Goal: Navigation & Orientation: Find specific page/section

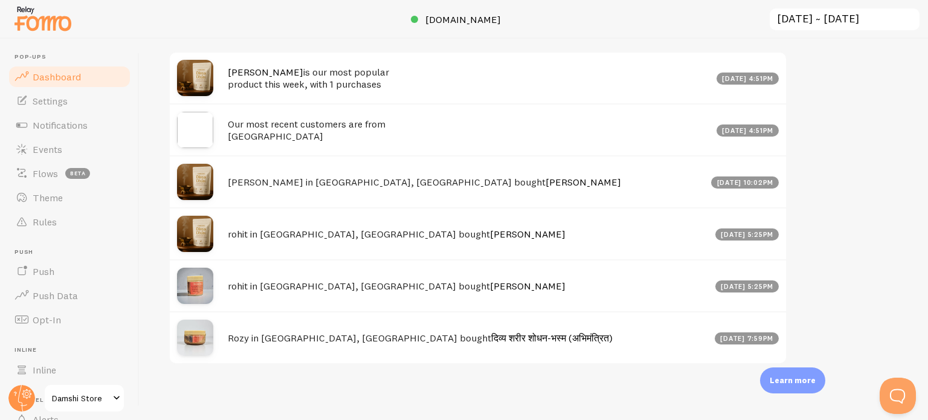
scroll to position [629, 0]
click at [70, 103] on link "Settings" at bounding box center [69, 101] width 124 height 24
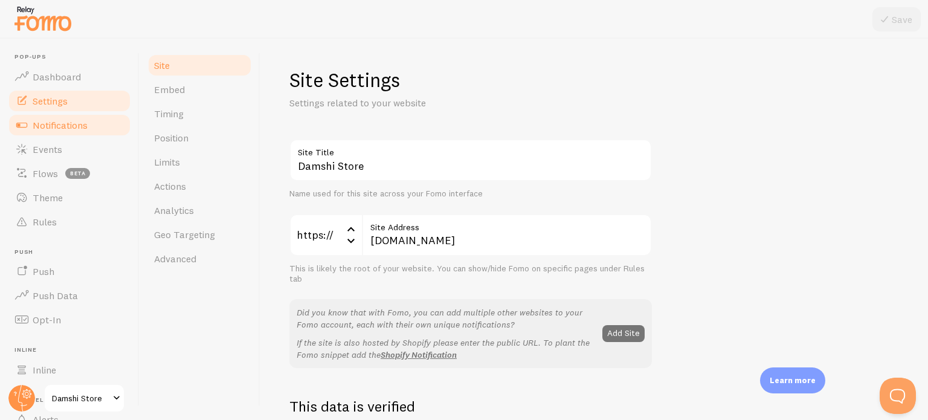
click at [71, 125] on span "Notifications" at bounding box center [60, 125] width 55 height 12
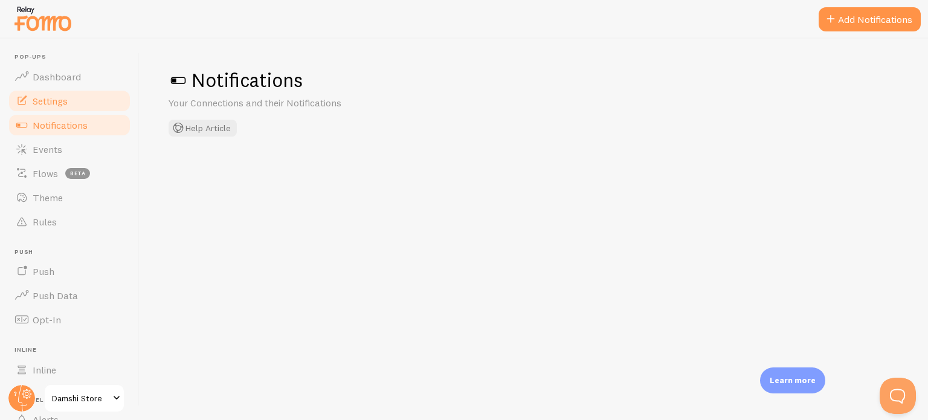
click at [75, 100] on link "Settings" at bounding box center [69, 101] width 124 height 24
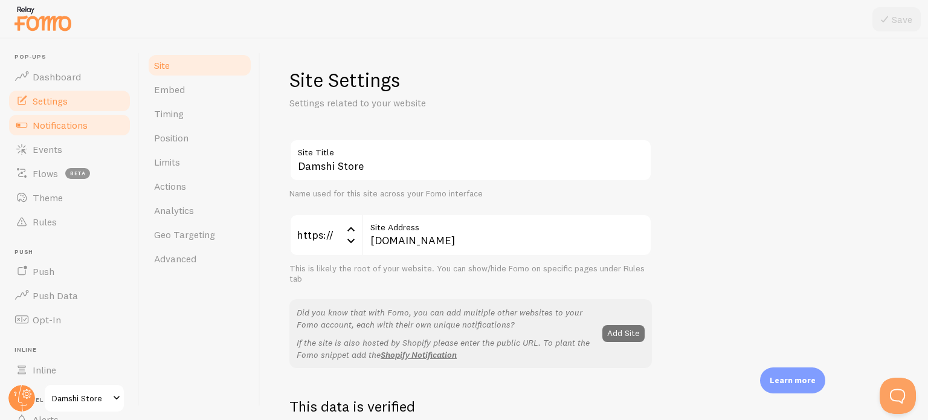
click at [75, 135] on link "Notifications" at bounding box center [69, 125] width 124 height 24
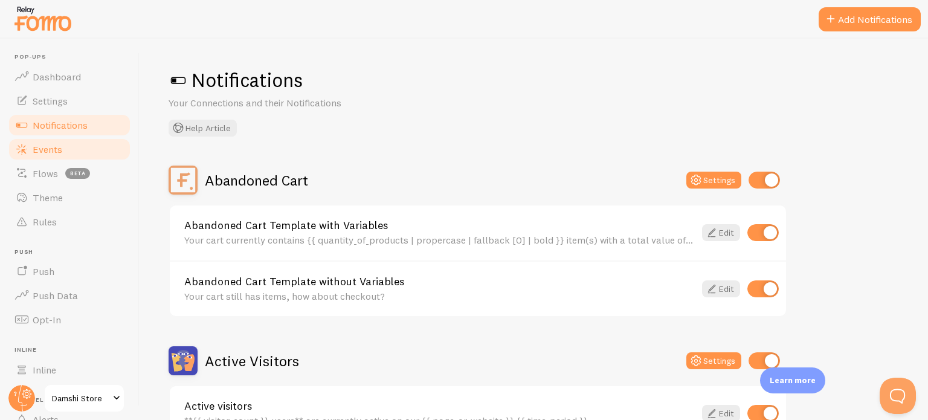
click at [68, 152] on link "Events" at bounding box center [69, 149] width 124 height 24
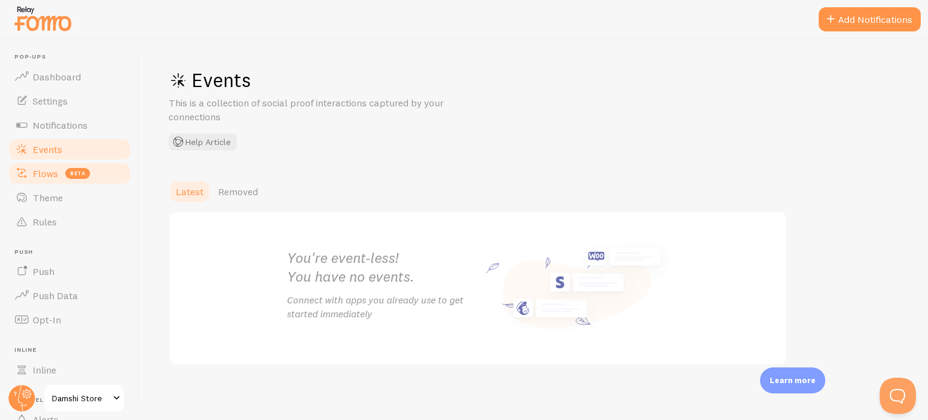
click at [53, 175] on span "Flows" at bounding box center [45, 173] width 25 height 12
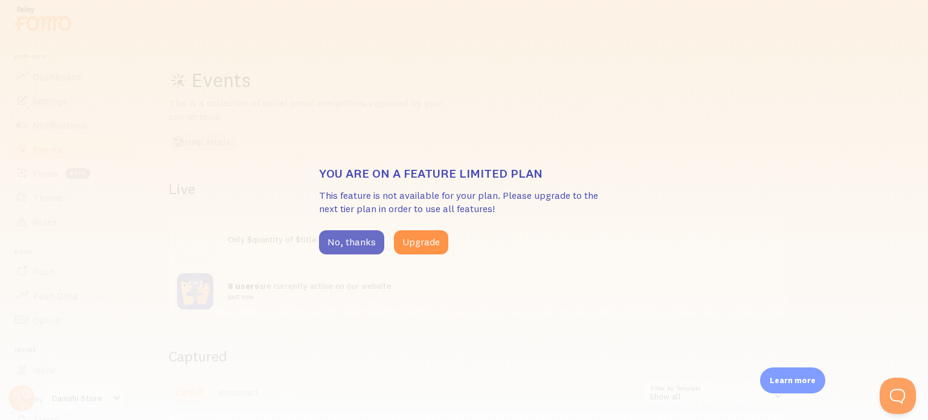
click at [338, 244] on button "No, thanks" at bounding box center [351, 242] width 65 height 24
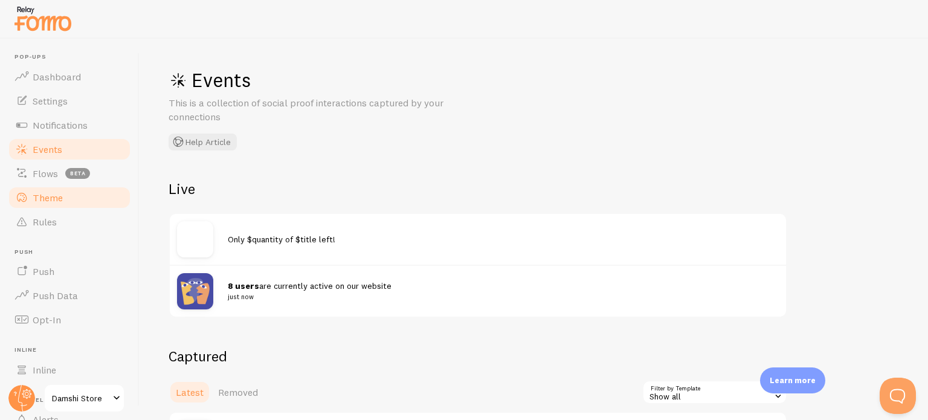
click at [56, 186] on link "Theme" at bounding box center [69, 198] width 124 height 24
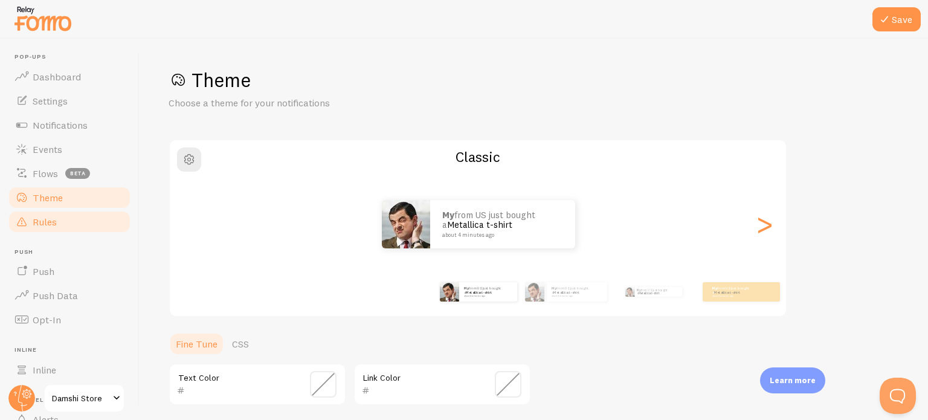
click at [62, 212] on link "Rules" at bounding box center [69, 222] width 124 height 24
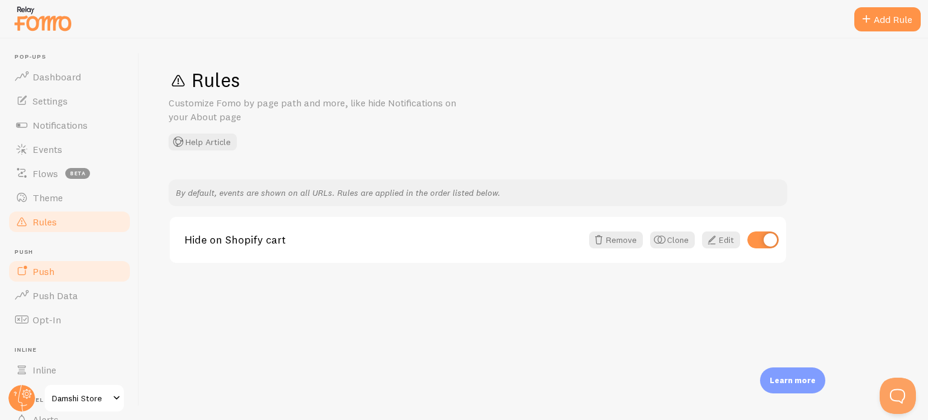
click at [59, 271] on link "Push" at bounding box center [69, 271] width 124 height 24
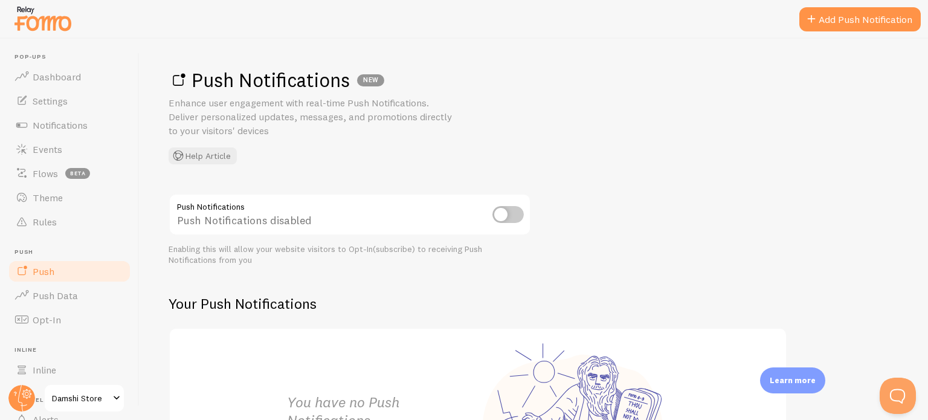
scroll to position [60, 0]
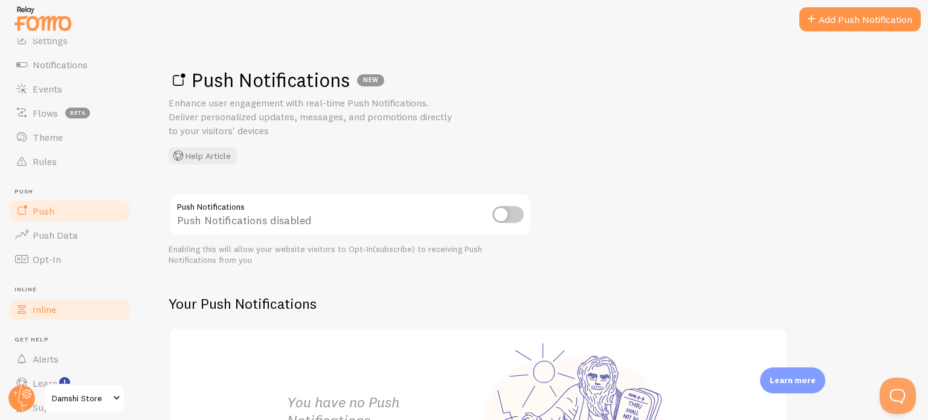
click at [63, 303] on link "Inline" at bounding box center [69, 309] width 124 height 24
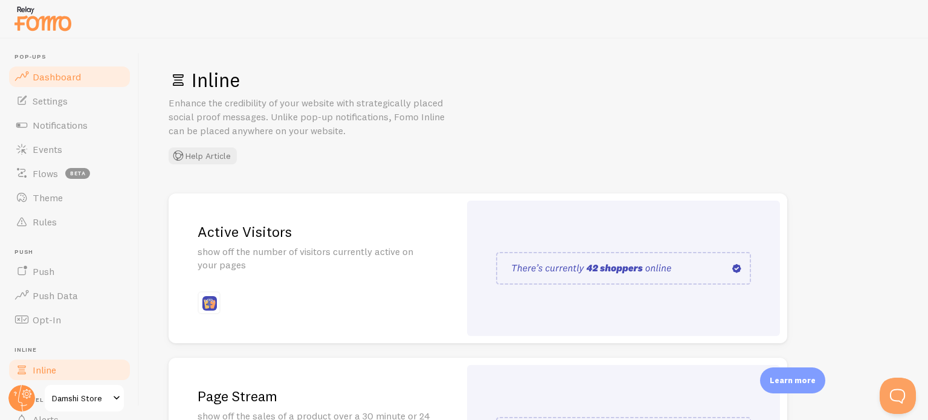
click at [73, 72] on span "Dashboard" at bounding box center [57, 77] width 48 height 12
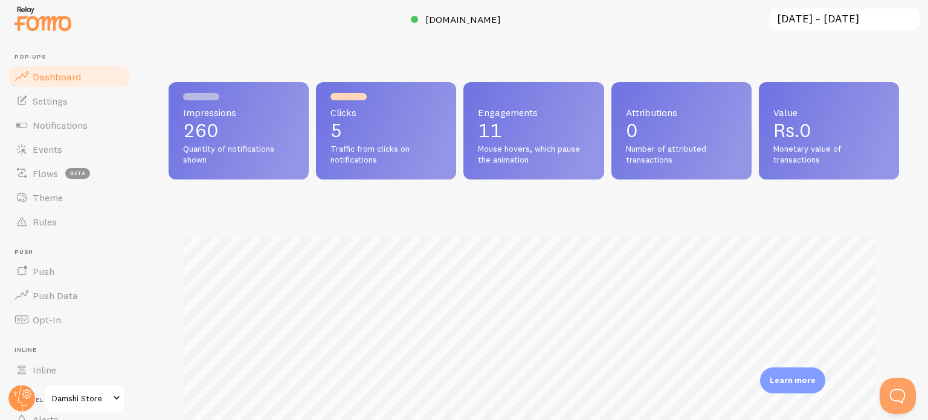
click at [793, 141] on span "Rs.0" at bounding box center [792, 130] width 38 height 24
click at [869, 19] on input "[DATE] ~ [DATE]" at bounding box center [845, 19] width 152 height 25
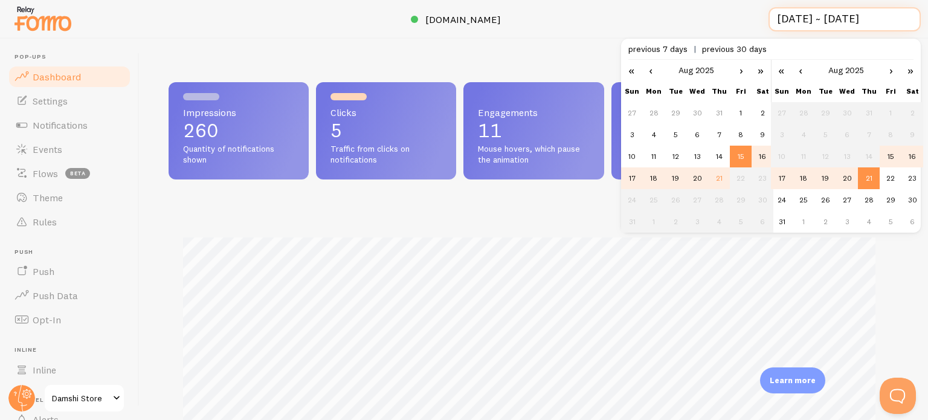
click at [869, 19] on input "[DATE] ~ [DATE]" at bounding box center [845, 19] width 152 height 25
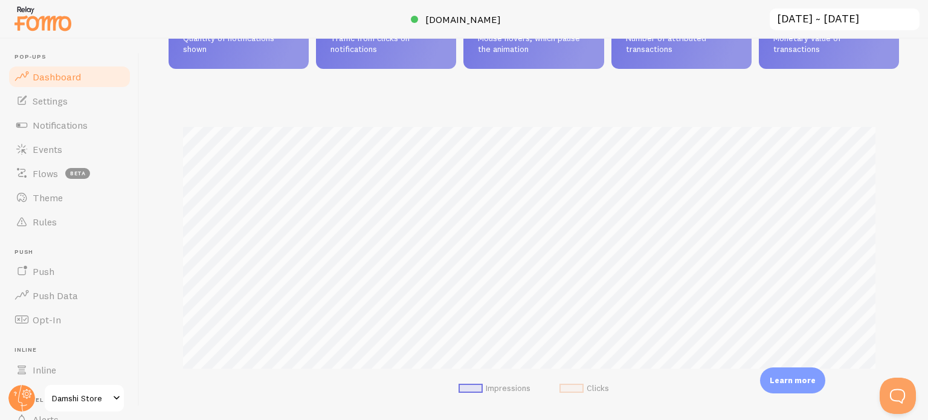
scroll to position [121, 0]
